Goal: Information Seeking & Learning: Learn about a topic

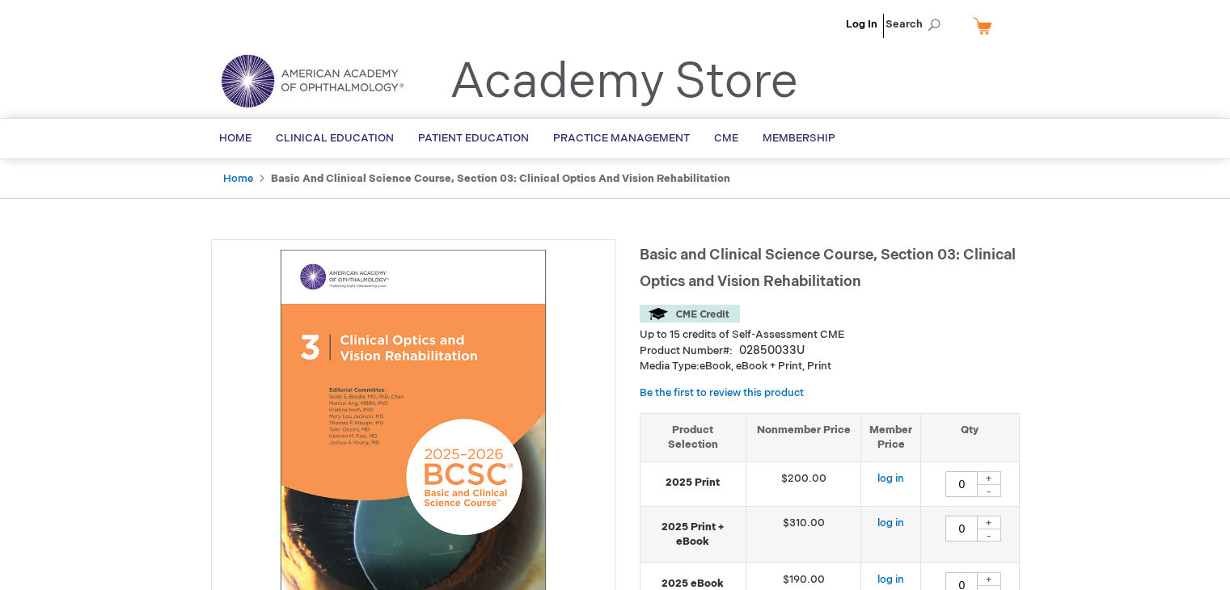
type input "0"
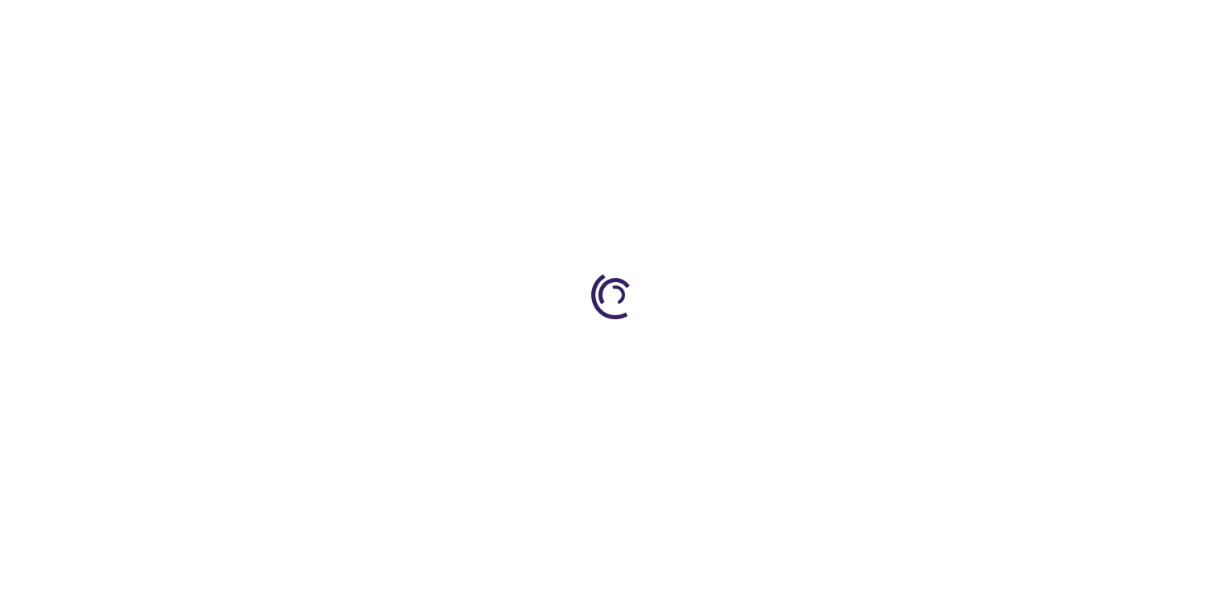
type input "0"
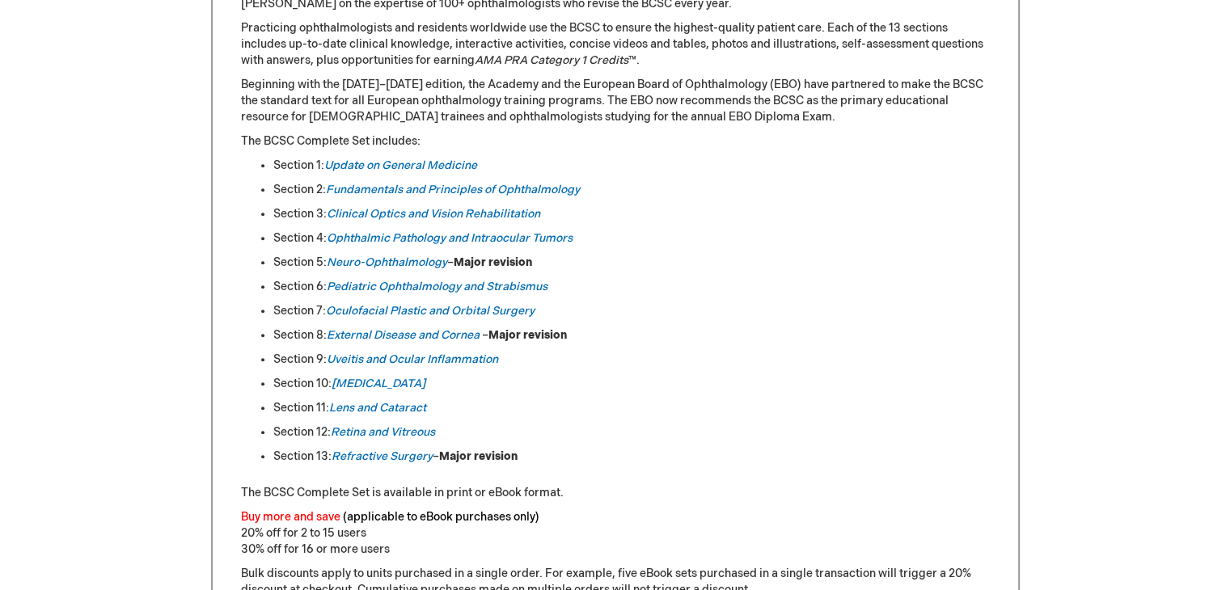
scroll to position [799, 0]
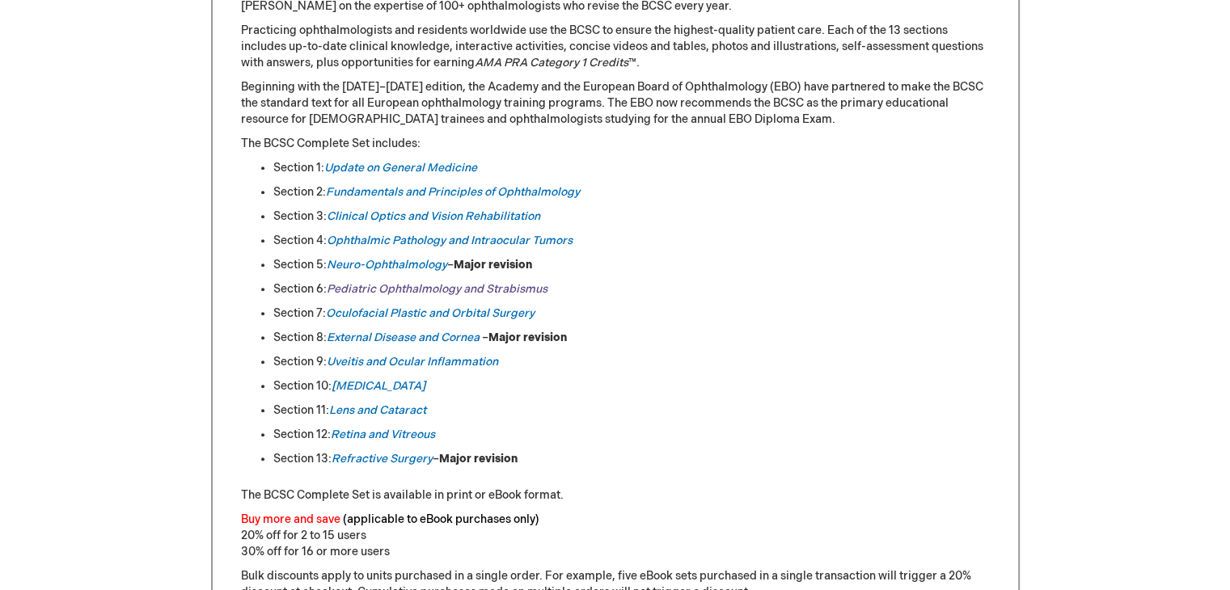
click at [391, 284] on link "Pediatric Ophthalmology and Strabismus" at bounding box center [437, 289] width 221 height 14
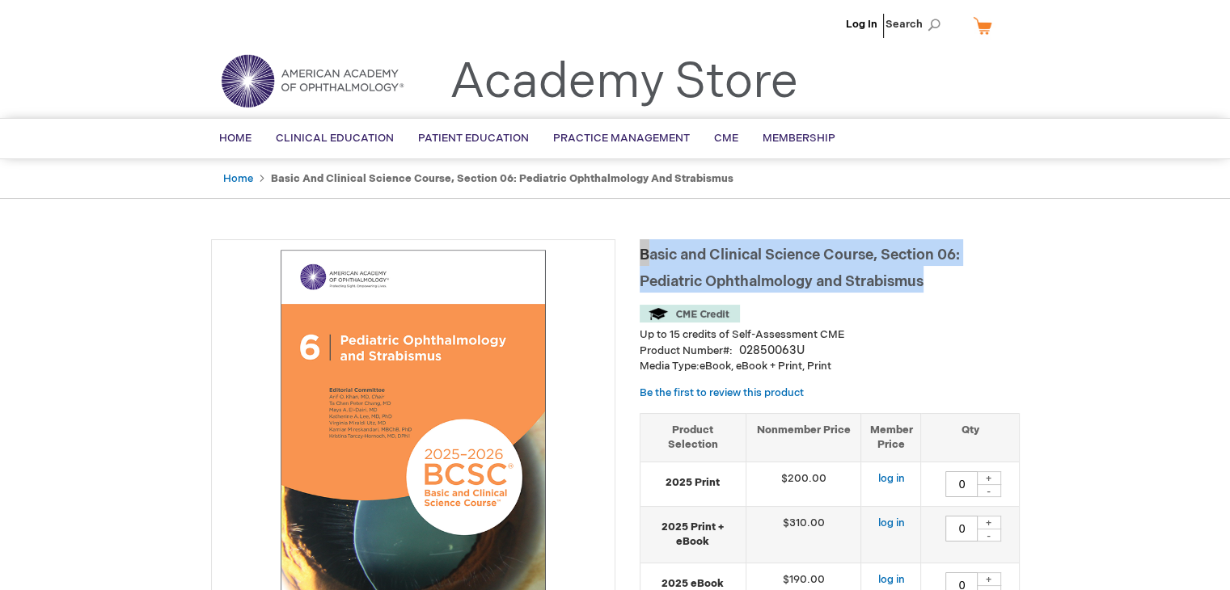
drag, startPoint x: 649, startPoint y: 253, endPoint x: 936, endPoint y: 289, distance: 290.1
click at [936, 289] on h1 "Basic and Clinical Science Course, Section 06: Pediatric Ophthalmology and Stra…" at bounding box center [830, 265] width 380 height 53
copy span "Basic and Clinical Science Course, Section 06: Pediatric Ophthalmology and Stra…"
